Goal: Task Accomplishment & Management: Manage account settings

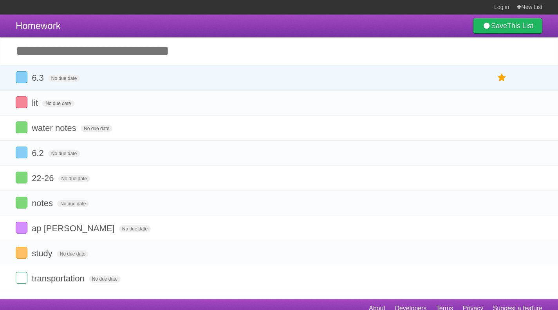
scroll to position [8, 0]
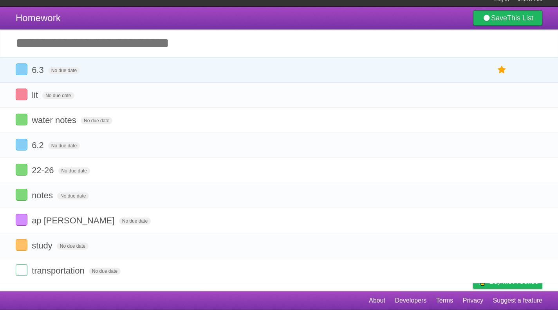
click at [503, 69] on icon at bounding box center [502, 69] width 11 height 13
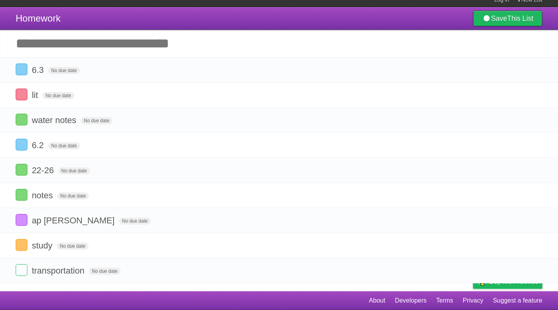
scroll to position [0, 0]
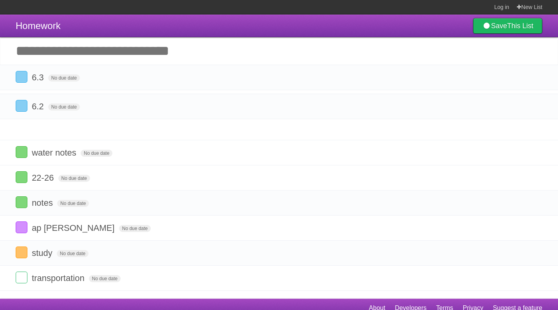
drag, startPoint x: 11, startPoint y: 146, endPoint x: 7, endPoint y: 107, distance: 38.5
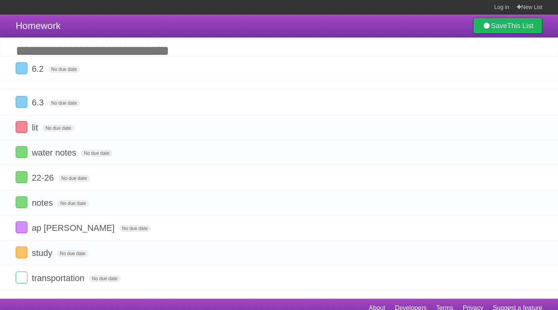
drag, startPoint x: 9, startPoint y: 130, endPoint x: 13, endPoint y: 72, distance: 58.9
click at [38, 127] on span "lit" at bounding box center [36, 128] width 8 height 10
click at [42, 126] on input "***" at bounding box center [41, 128] width 18 height 10
type input "**********"
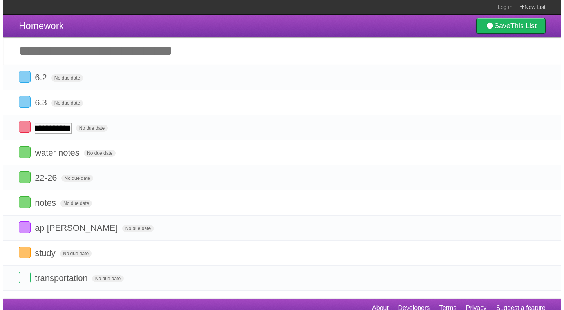
scroll to position [0, 8]
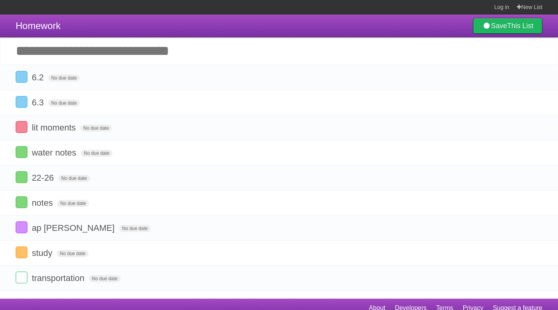
click at [6, 254] on li "study No due date White Red Blue Green Purple Orange" at bounding box center [279, 252] width 558 height 25
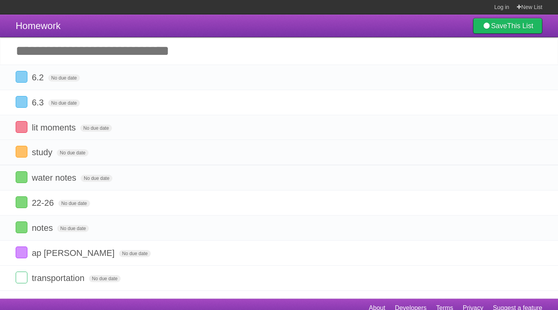
drag, startPoint x: 11, startPoint y: 251, endPoint x: 12, endPoint y: 148, distance: 103.0
drag, startPoint x: 9, startPoint y: 99, endPoint x: 17, endPoint y: 69, distance: 31.3
click at [7, 153] on li "study No due date White Red Blue Green Purple Orange" at bounding box center [279, 152] width 558 height 25
drag, startPoint x: 8, startPoint y: 152, endPoint x: 7, endPoint y: 125, distance: 27.4
click at [533, 99] on icon at bounding box center [535, 102] width 11 height 13
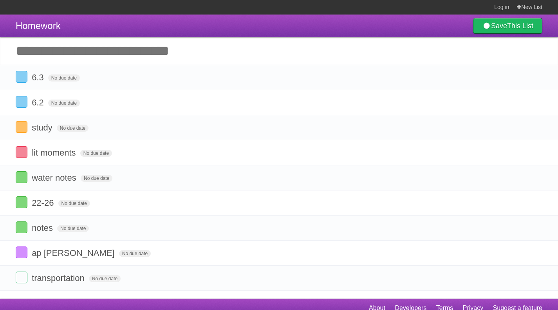
click at [25, 73] on label at bounding box center [22, 77] width 12 height 12
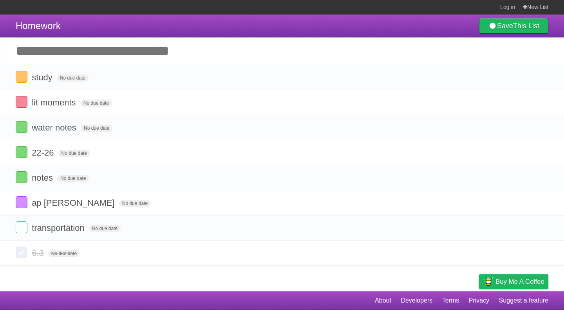
click at [22, 96] on li "lit moments No due date White Red Blue Green Purple Orange" at bounding box center [282, 102] width 564 height 25
click at [22, 102] on label at bounding box center [22, 102] width 12 height 12
